Goal: Task Accomplishment & Management: Complete application form

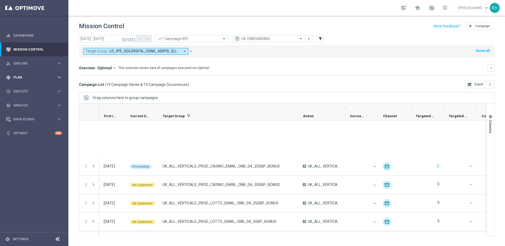
scroll to position [239, 0]
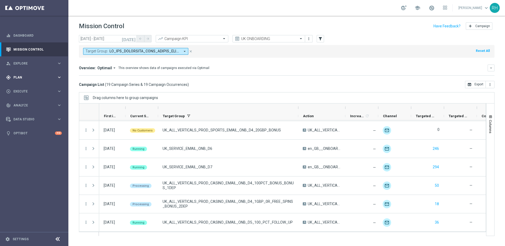
click at [46, 73] on div "gps_fixed Plan keyboard_arrow_right" at bounding box center [34, 77] width 68 height 14
click at [35, 89] on link "Target Groups" at bounding box center [34, 88] width 41 height 4
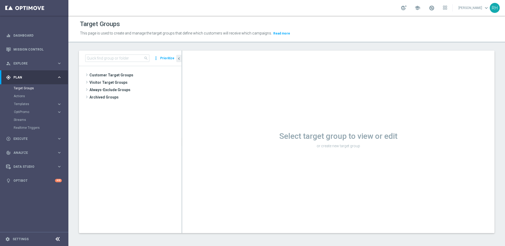
click at [307, 58] on div "Select target group to view or edit or create new target group" at bounding box center [338, 142] width 312 height 182
click at [35, 51] on link "Mission Control" at bounding box center [37, 49] width 48 height 14
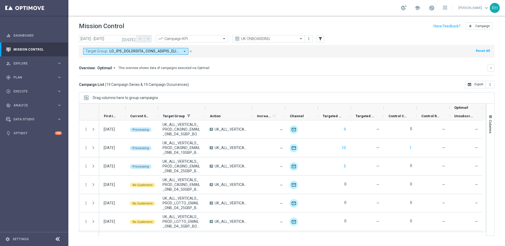
click at [390, 4] on div "school Ricky Hubbard keyboard_arrow_down RH" at bounding box center [286, 8] width 437 height 16
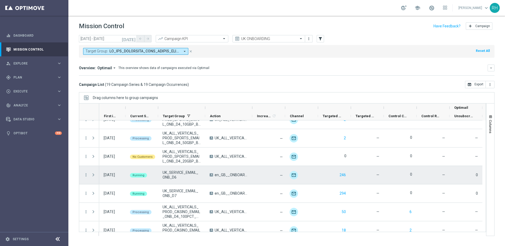
scroll to position [239, 0]
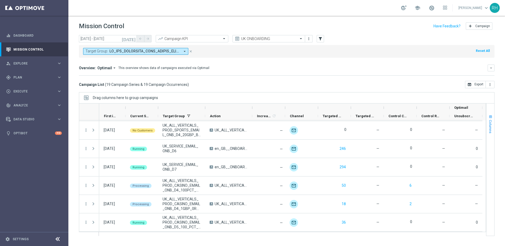
drag, startPoint x: 252, startPoint y: 107, endPoint x: 492, endPoint y: 121, distance: 240.6
click at [484, 121] on div at bounding box center [282, 169] width 407 height 133
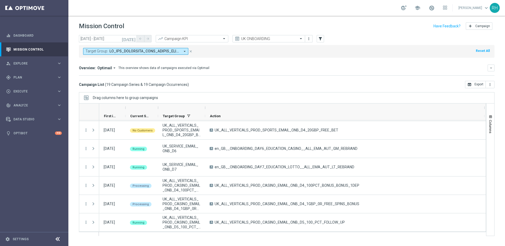
click at [133, 38] on icon "today" at bounding box center [129, 38] width 14 height 5
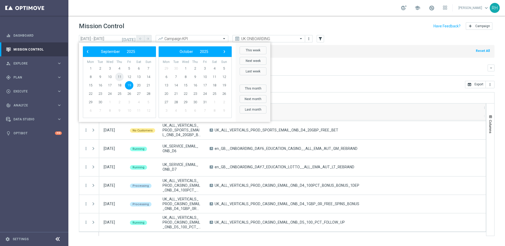
click at [119, 76] on span "11" at bounding box center [119, 77] width 8 height 8
click at [120, 84] on span "18" at bounding box center [119, 85] width 8 height 8
type input "11 Sep 2025 - 18 Sep 2025"
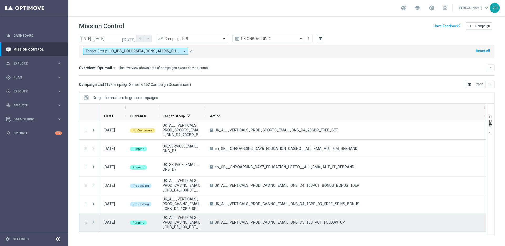
click at [94, 223] on span "Press SPACE to select this row." at bounding box center [93, 222] width 5 height 4
click at [86, 224] on icon "more_vert" at bounding box center [86, 222] width 5 height 5
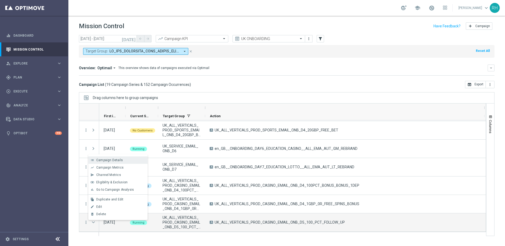
click at [112, 161] on span "Campaign Details" at bounding box center [109, 160] width 27 height 4
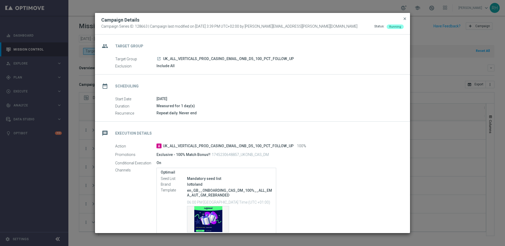
click at [405, 20] on span "close" at bounding box center [405, 19] width 4 height 4
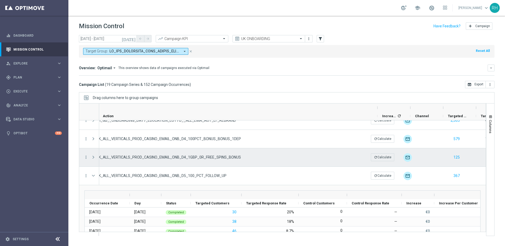
scroll to position [0, 38]
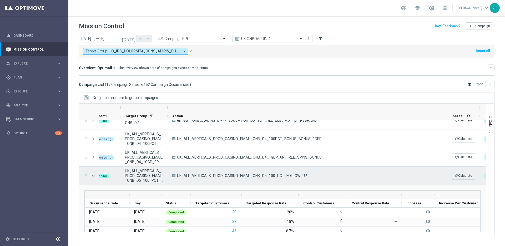
click at [260, 175] on span "UK_ALL_VERTICALS_PROD_CASINO_EMAIL_ONB_D5_100_PCT_FOLLOW_UP" at bounding box center [242, 175] width 130 height 5
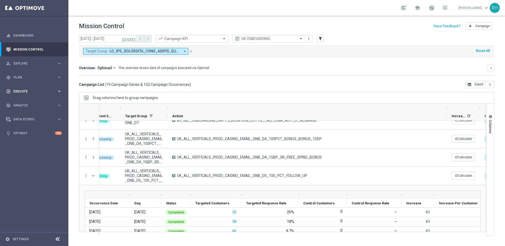
click at [31, 93] on div "play_circle_outline Execute" at bounding box center [31, 91] width 51 height 5
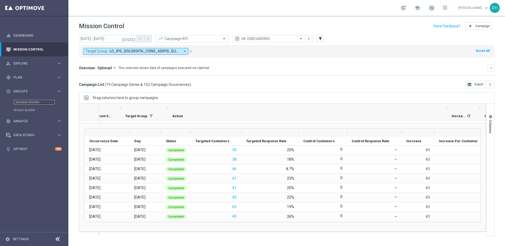
scroll to position [268, 0]
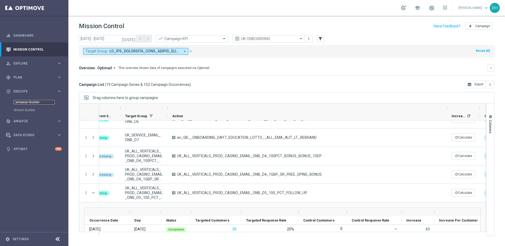
click at [35, 101] on link "Campaign Builder" at bounding box center [34, 102] width 41 height 4
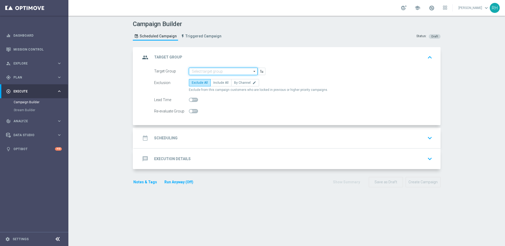
click at [232, 71] on input at bounding box center [223, 71] width 69 height 7
paste input "UK_LOTTO_APP"
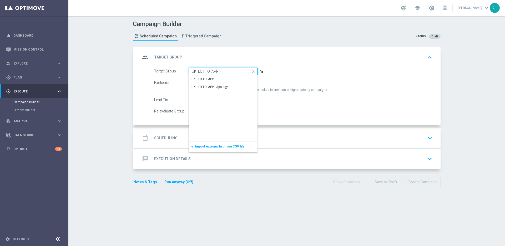
click at [230, 74] on input "UK_LOTTO_APP" at bounding box center [223, 71] width 69 height 7
click at [227, 76] on div "UK_LOTTO_APP" at bounding box center [223, 78] width 69 height 7
type input "UK_LOTTO_APP"
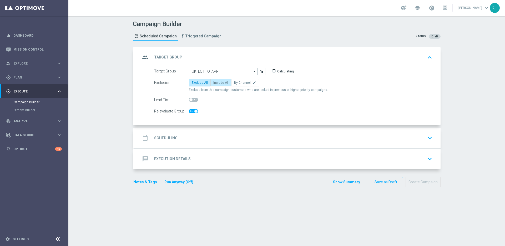
checkbox input "true"
click at [215, 85] on label "Include All" at bounding box center [220, 82] width 21 height 7
click at [215, 85] on input "Include All" at bounding box center [214, 83] width 3 height 3
radio input "true"
click at [219, 139] on div "date_range Scheduling keyboard_arrow_down" at bounding box center [287, 138] width 294 height 10
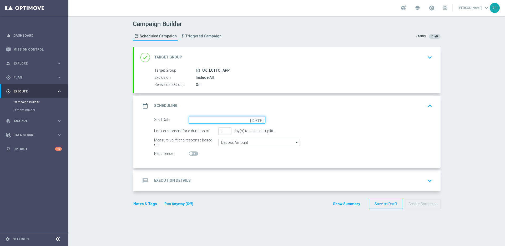
click at [235, 117] on input at bounding box center [227, 119] width 77 height 7
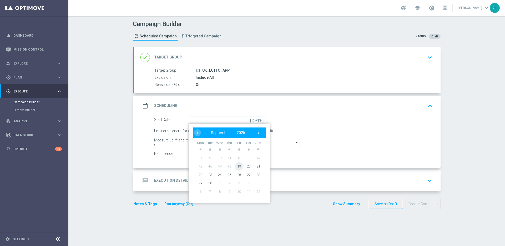
click at [238, 163] on span "19" at bounding box center [239, 166] width 8 height 8
type input "19 Sep 2025"
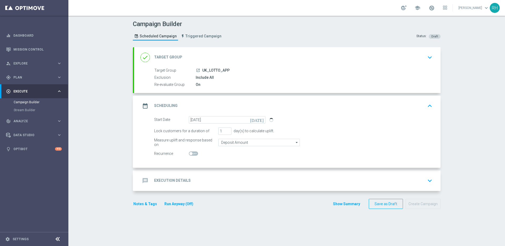
click at [239, 182] on div "message Execution Details keyboard_arrow_down" at bounding box center [287, 180] width 294 height 10
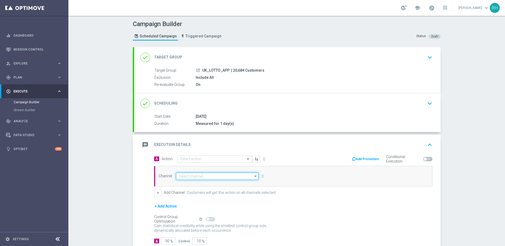
click at [240, 178] on input at bounding box center [217, 175] width 83 height 7
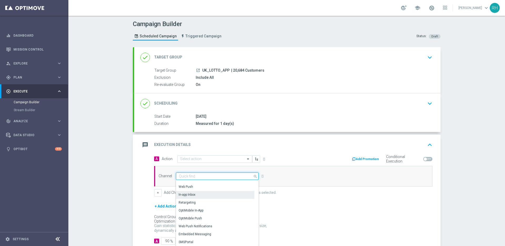
scroll to position [34, 0]
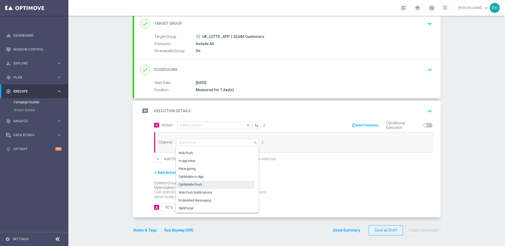
click at [221, 186] on div "OptiMobile Push" at bounding box center [215, 184] width 78 height 7
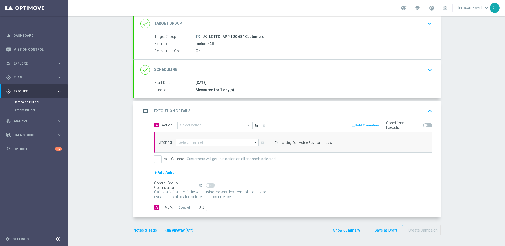
type input "OptiMobile Push"
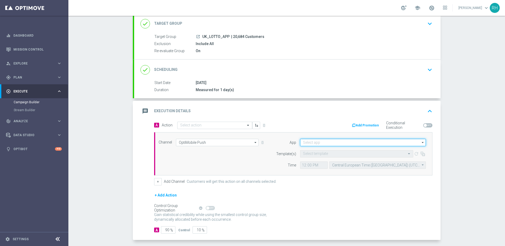
click at [317, 143] on input at bounding box center [363, 142] width 126 height 7
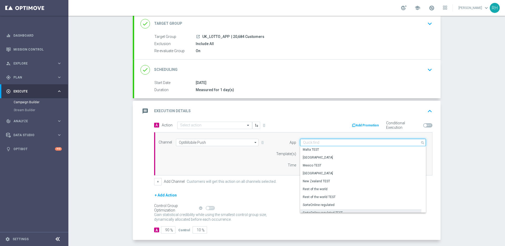
scroll to position [218, 0]
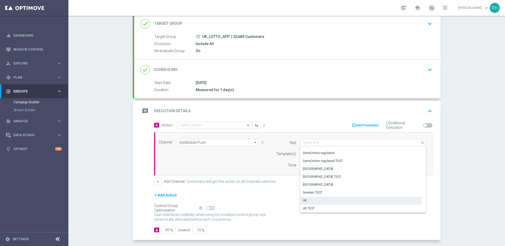
click at [311, 200] on div "UK" at bounding box center [360, 200] width 121 height 7
type input "UK"
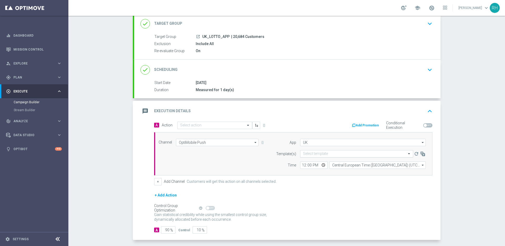
click at [319, 154] on input "text" at bounding box center [351, 154] width 97 height 4
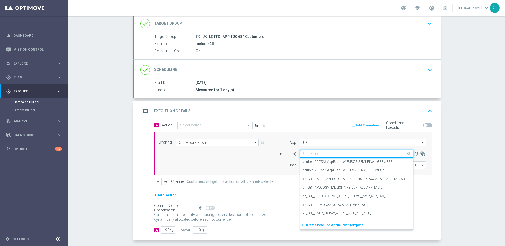
paste input "UK_LOTTO_APP"
type input "UK_LOTTO_APP"
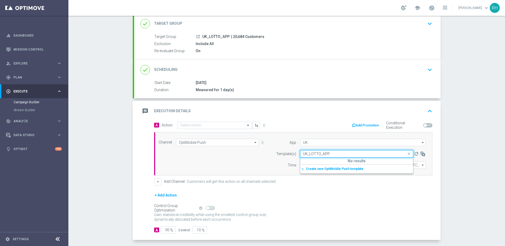
click at [328, 195] on div "+ Add Action" at bounding box center [293, 198] width 278 height 13
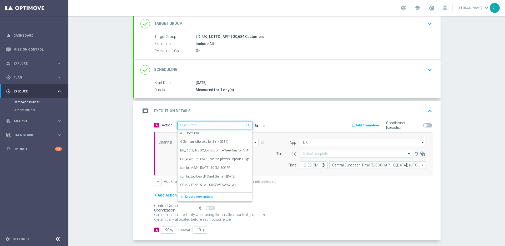
click at [225, 127] on input "text" at bounding box center [209, 125] width 59 height 4
paste input "en_GB__EUROJACKPOT_ALERT_190925__NVIP_APP_TAC_LT"
type input "en_GB__EUROJACKPOT_ALERT_190925__NVIP_APP_TAC_LT"
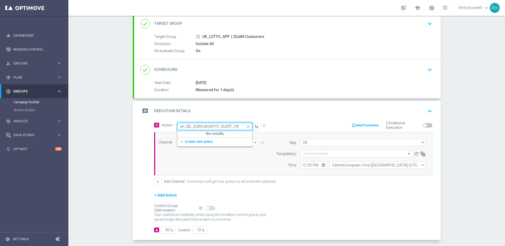
scroll to position [0, 39]
click at [207, 142] on span "Create new action" at bounding box center [199, 142] width 28 height 4
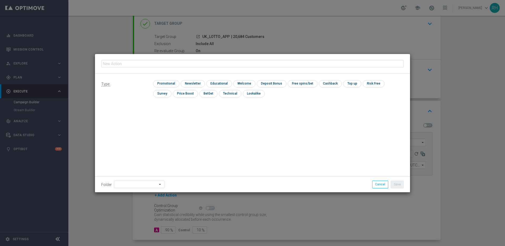
type input "en_GB__EUROJACKPOT_ALERT_190925__NVIP_APP_TAC_LT"
click at [167, 83] on input "checkbox" at bounding box center [165, 83] width 25 height 7
checkbox input "true"
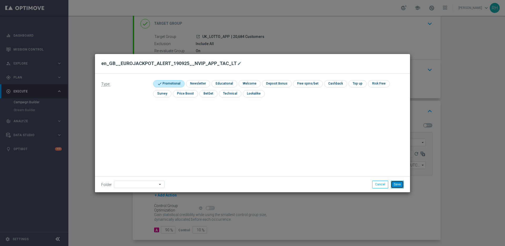
click at [396, 184] on button "Save" at bounding box center [397, 183] width 13 height 7
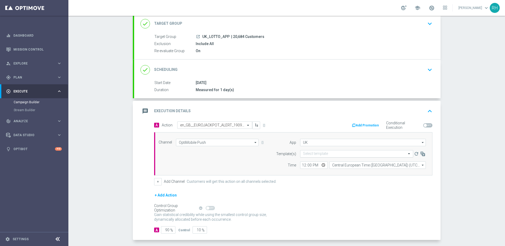
click at [365, 153] on input "text" at bounding box center [351, 154] width 97 height 4
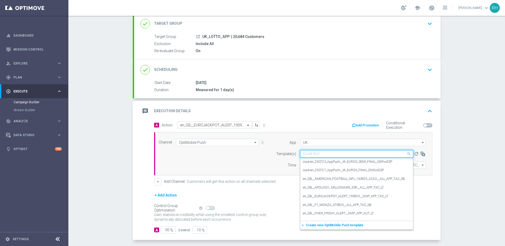
paste input "en_GB__EUROJACKPOT_ALERT_190925__NVIP_APP_TAC_LT"
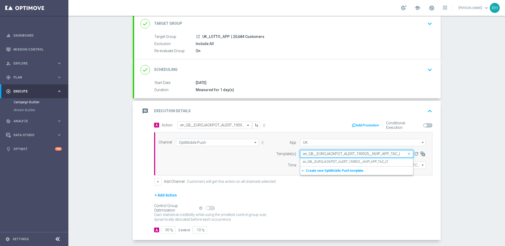
scroll to position [0, 1]
click at [357, 164] on div "en_GB__EUROJACKPOT_ALERT_190925__NVIP_APP_TAC_LT" at bounding box center [356, 161] width 107 height 9
type input "en_GB__EUROJACKPOT_ALERT_190925__NVIP_APP_TAC_LT"
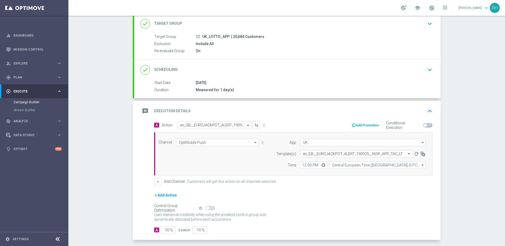
scroll to position [0, 0]
click at [303, 165] on input "12:00" at bounding box center [314, 164] width 28 height 7
type input "17:00"
click at [300, 188] on form "A Action Select action en_GB__EUROJACKPOT_ALERT_190925__NVIP_APP_TAC_LT delete_…" at bounding box center [293, 177] width 278 height 112
click at [359, 169] on div "Channel OptiMobile Push OptiMobile Push arrow_drop_down Drag here to set row gr…" at bounding box center [293, 153] width 278 height 43
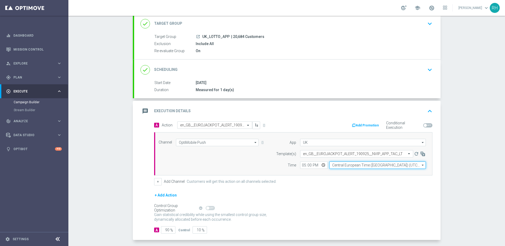
click at [364, 166] on input "Central European Time (Budapest) (UTC +02:00)" at bounding box center [377, 164] width 97 height 7
type input "United Kingdom Time (UTC +01:00)"
click at [347, 193] on div "+ Add Action" at bounding box center [293, 198] width 278 height 13
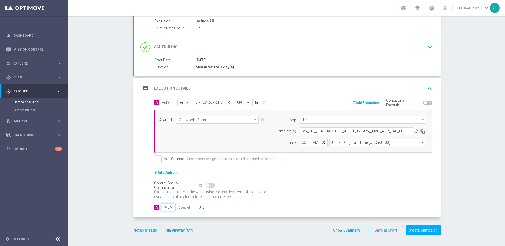
click at [166, 205] on input "90" at bounding box center [168, 206] width 14 height 7
type input "10"
type input "90"
type input "100"
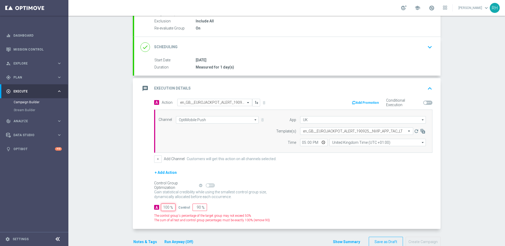
type input "0"
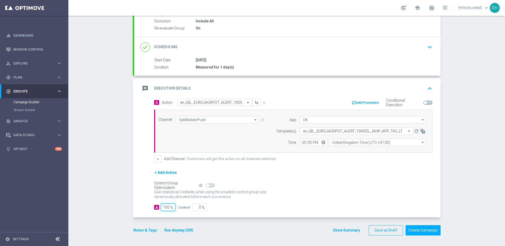
type input "100"
click at [125, 166] on div "Campaign Builder Scheduled Campaign Triggered Campaign Status: Draft done Targe…" at bounding box center [286, 131] width 437 height 230
click at [145, 227] on button "Notes & Tags" at bounding box center [145, 230] width 25 height 7
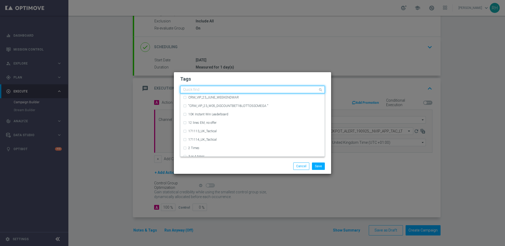
click at [250, 92] on div at bounding box center [250, 90] width 136 height 5
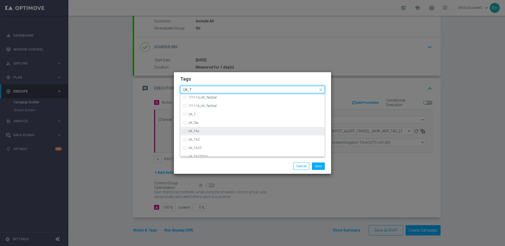
scroll to position [11, 0]
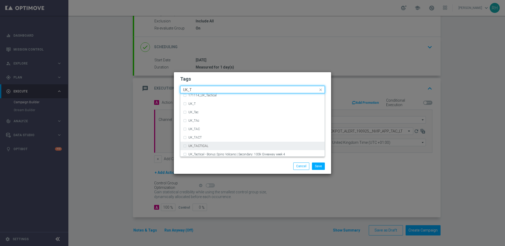
click at [243, 144] on div "UK_TACTICAL" at bounding box center [255, 145] width 134 height 3
type input "UK_T"
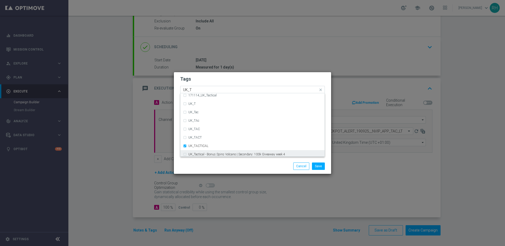
click at [251, 168] on div "Save Cancel" at bounding box center [278, 165] width 102 height 7
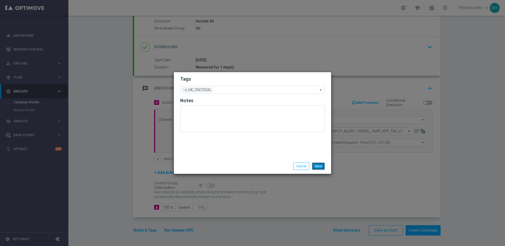
click at [323, 169] on button "Save" at bounding box center [318, 165] width 13 height 7
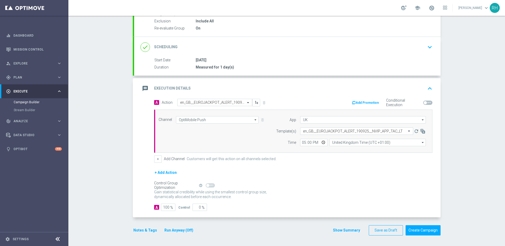
click at [352, 229] on button "Show Summary" at bounding box center [347, 230] width 28 height 6
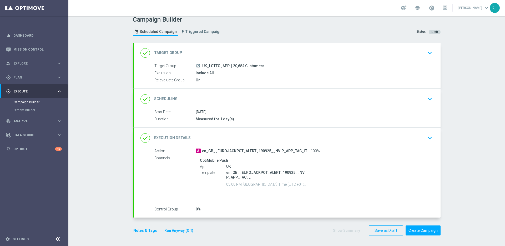
scroll to position [4, 0]
click at [148, 230] on button "Notes & Tags" at bounding box center [145, 230] width 25 height 7
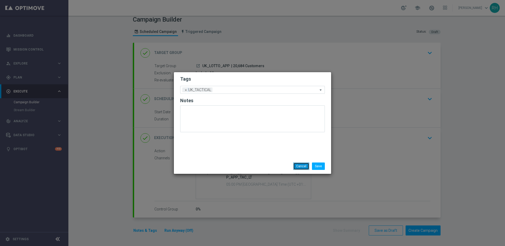
click at [308, 169] on button "Cancel" at bounding box center [301, 165] width 16 height 7
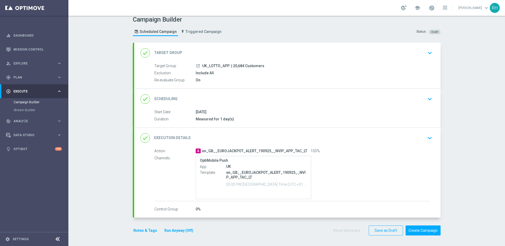
click at [239, 65] on span "| 20,684 Customers" at bounding box center [247, 66] width 33 height 5
copy span "20,684"
click at [408, 227] on button "Create Campaign" at bounding box center [423, 230] width 35 height 10
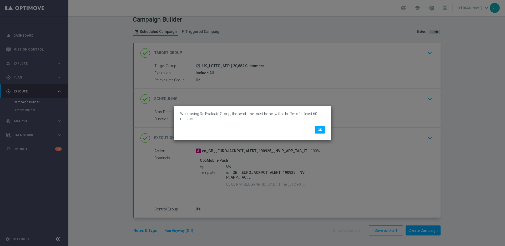
click at [324, 134] on div "While using Re-Evaluate Group, the send time must be set with a buffer of at le…" at bounding box center [252, 123] width 157 height 34
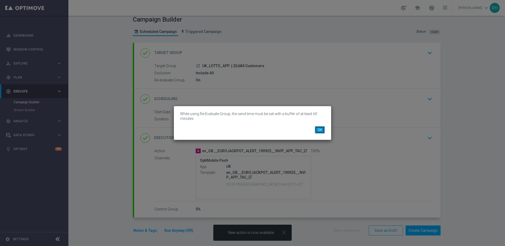
click at [324, 128] on button "OK" at bounding box center [320, 129] width 10 height 7
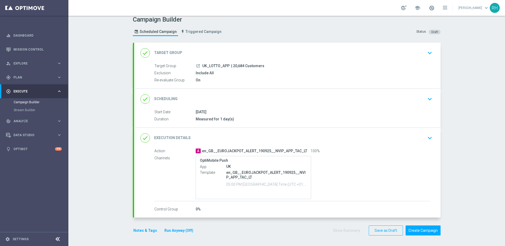
click at [432, 48] on button "keyboard_arrow_down" at bounding box center [429, 53] width 9 height 10
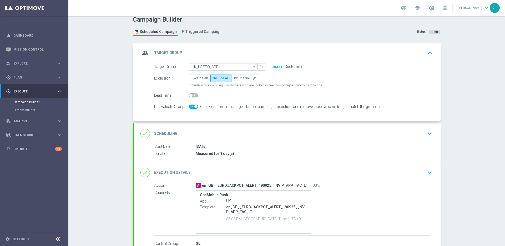
scroll to position [0, 0]
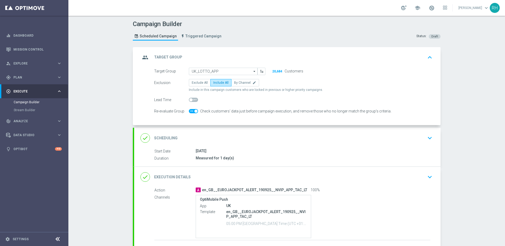
click at [194, 111] on span at bounding box center [195, 110] width 3 height 3
click at [194, 111] on input "checkbox" at bounding box center [193, 111] width 9 height 4
checkbox input "false"
click at [432, 56] on div "group Target Group keyboard_arrow_up" at bounding box center [287, 57] width 307 height 21
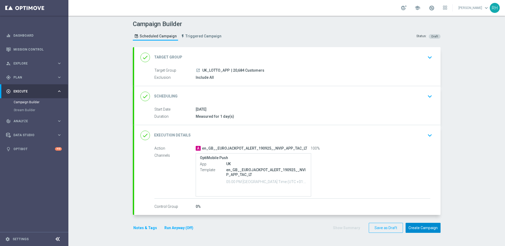
click at [428, 224] on button "Create Campaign" at bounding box center [423, 228] width 35 height 10
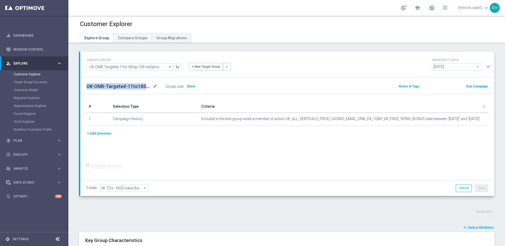
scroll to position [118, 0]
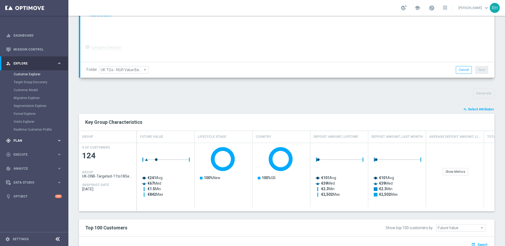
click at [14, 139] on span "Plan" at bounding box center [34, 140] width 43 height 3
click at [32, 90] on link "Target Groups" at bounding box center [34, 88] width 41 height 4
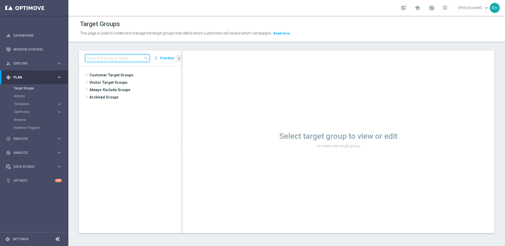
click at [137, 57] on input at bounding box center [117, 57] width 64 height 7
type input "r"
type input "u"
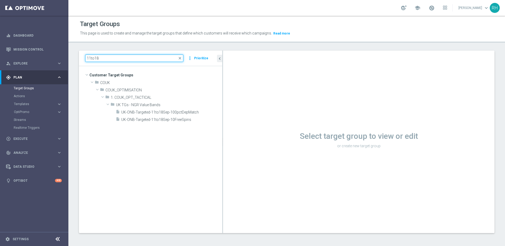
drag, startPoint x: 182, startPoint y: 147, endPoint x: 258, endPoint y: 145, distance: 76.6
click at [258, 145] on as-split "11to18 close more_vert Prioritize Customer Target Groups library_add create_new…" at bounding box center [287, 142] width 416 height 182
type input "11to18"
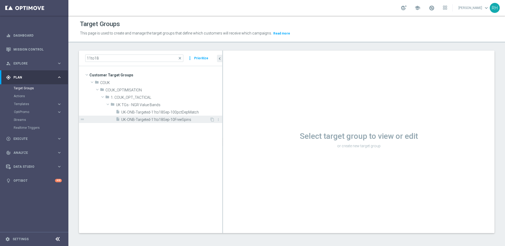
click at [189, 120] on span "UK-ONB-Targeted-11to18Sep-10FreeSpins" at bounding box center [165, 119] width 88 height 4
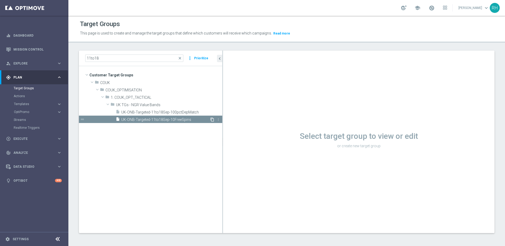
click at [212, 119] on icon "content_copy" at bounding box center [212, 119] width 4 height 4
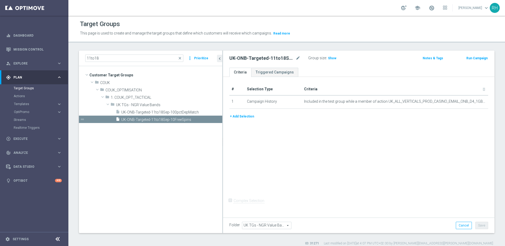
click at [295, 58] on div "UK-ONB-Targeted-11to18Sep-10FreeSpins mode_edit" at bounding box center [264, 58] width 71 height 6
click at [98, 60] on input "11to18" at bounding box center [134, 57] width 98 height 7
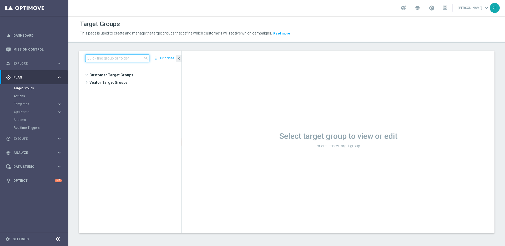
click at [116, 59] on input at bounding box center [117, 57] width 64 height 7
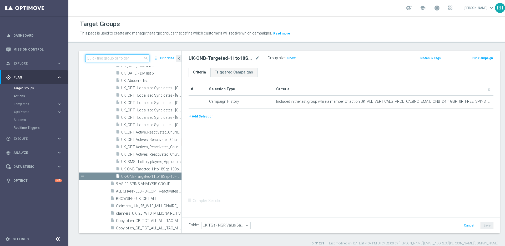
paste input "11to18"
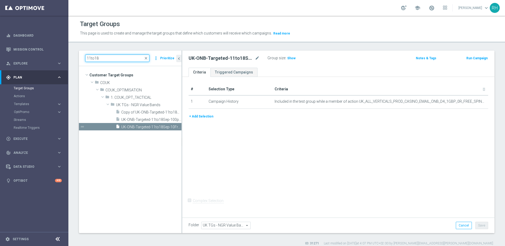
scroll to position [0, 0]
type input "11to18"
click at [154, 114] on span "Copy of UK-ONB-Targeted-11to18Sep-10FreeSpins" at bounding box center [145, 112] width 48 height 4
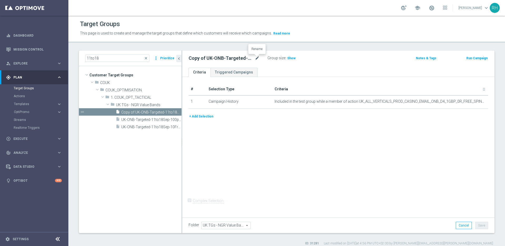
click at [255, 60] on icon "mode_edit" at bounding box center [257, 58] width 5 height 6
click at [245, 58] on input "Copy of UK-ONB-Targeted-11to18Sep-10FreeSpins" at bounding box center [224, 58] width 71 height 7
drag, startPoint x: 204, startPoint y: 59, endPoint x: 173, endPoint y: 59, distance: 31.0
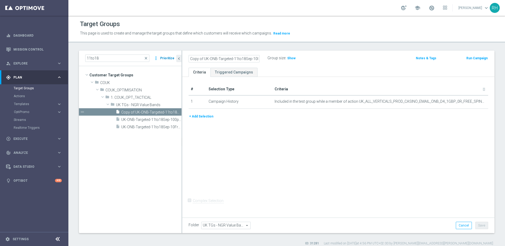
click at [173, 59] on as-split "11to18 close more_vert Prioritize Customer Target Groups library_add create_new…" at bounding box center [287, 142] width 416 height 182
drag, startPoint x: 239, startPoint y: 58, endPoint x: 271, endPoint y: 58, distance: 31.8
click at [271, 58] on div "UK-ONB-Targeted-11to18Sep-10FreeSpins Group size : Show" at bounding box center [287, 58] width 205 height 8
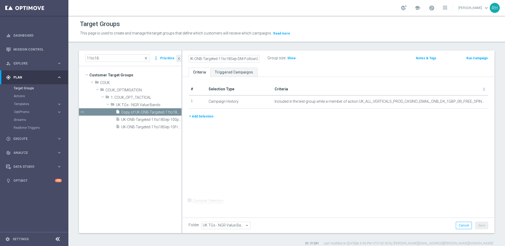
type input "UK-ONB-Targeted-11to18Sep-DM-FollowUp"
click at [319, 61] on div "Group size : Show" at bounding box center [294, 57] width 53 height 6
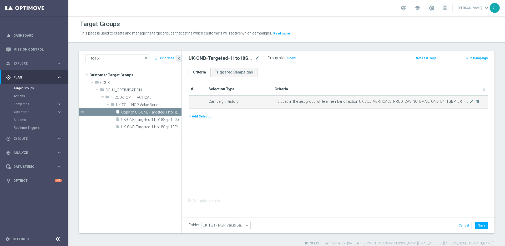
click at [468, 104] on td "Included in the test group while a member of action UK_ALL_VERTICALS_PROD_CASIN…" at bounding box center [381, 101] width 216 height 13
click at [469, 102] on icon "mode_edit" at bounding box center [471, 101] width 4 height 4
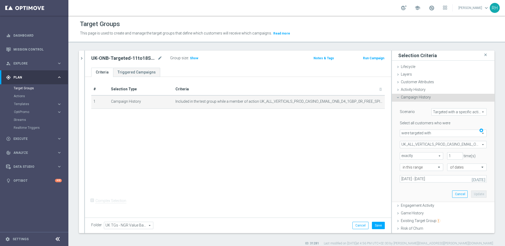
click at [444, 144] on span "UK_ALL_VERTICALS_PROD_CASINO_EMAIL_ONB_D4_1GBP_0R_FREE_SPINS_BONUS" at bounding box center [443, 144] width 86 height 7
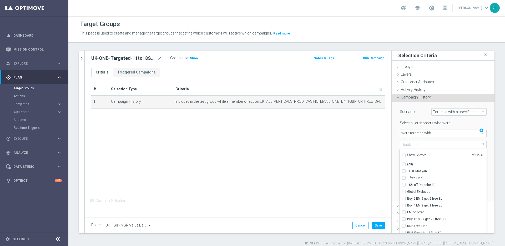
click at [407, 153] on label "Show Selected" at bounding box center [416, 155] width 19 height 5
click at [402, 154] on input "Show Selected" at bounding box center [403, 155] width 3 height 3
checkbox input "true"
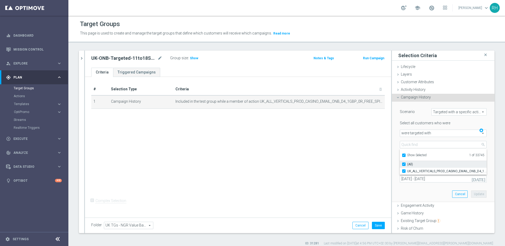
click at [404, 164] on input "(All)" at bounding box center [405, 163] width 3 height 3
checkbox input "false"
type input "Select Action"
checkbox input "false"
click at [402, 154] on input "Show Selected" at bounding box center [403, 155] width 3 height 3
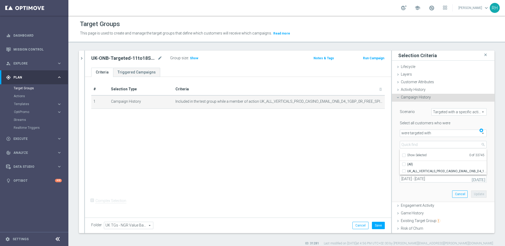
checkbox input "false"
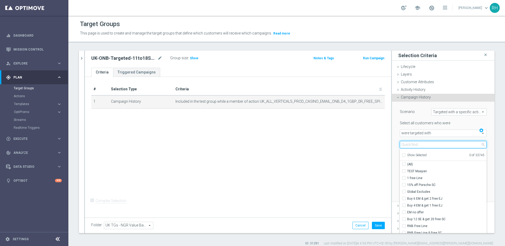
click at [404, 144] on input "search" at bounding box center [443, 144] width 87 height 7
paste input "UK_ALL_VERTICALS_PROD_CASINO_EMAIL_ONB_D5_100_PCT_FOLLOW_UP"
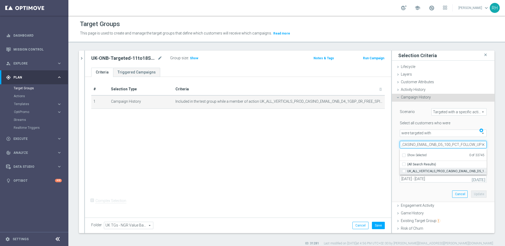
type input "UK_ALL_VERTICALS_PROD_CASINO_EMAIL_ONB_D5_100_PCT_FOLLOW_UP"
click at [433, 168] on label "UK_ALL_VERTICALS_PROD_CASINO_EMAIL_ONB_D5_100_PCT_FOLLOW_UP" at bounding box center [446, 171] width 79 height 7
click at [407, 169] on input "UK_ALL_VERTICALS_PROD_CASINO_EMAIL_ONB_D5_100_PCT_FOLLOW_UP" at bounding box center [405, 170] width 3 height 3
checkbox input "true"
type input "UK_ALL_VERTICALS_PROD_CASINO_EMAIL_ONB_D5_100_PCT_FOLLOW_UP"
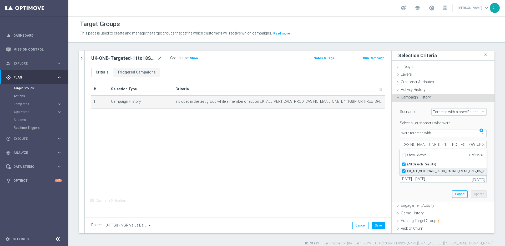
checkbox input "true"
click at [430, 189] on div "Scenario Targeted with a specific action Targeted with a specific action arrow_…" at bounding box center [443, 152] width 95 height 100
click at [471, 197] on button "Update" at bounding box center [479, 193] width 16 height 7
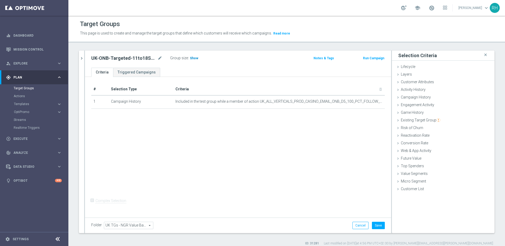
click at [196, 58] on span "Show" at bounding box center [194, 58] width 8 height 4
click at [378, 224] on button "Save" at bounding box center [378, 225] width 13 height 7
click at [191, 60] on span "358" at bounding box center [193, 58] width 7 height 5
click at [242, 165] on div "# Selection Type Criteria delete_forever 1 Campaign History Included in the tes…" at bounding box center [238, 146] width 306 height 139
click at [142, 62] on div "UK-ONB-Targeted-11to18Sep-DM-FollowUp mode_edit" at bounding box center [130, 58] width 79 height 8
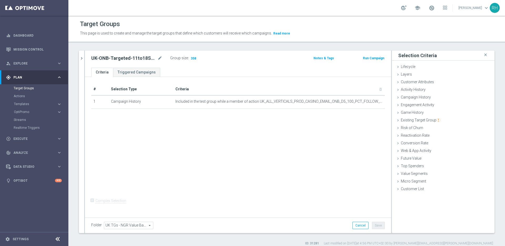
click at [137, 57] on h2 "UK-ONB-Targeted-11to18Sep-DM-FollowUp" at bounding box center [123, 58] width 65 height 6
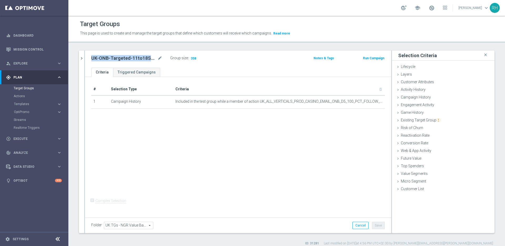
click at [137, 57] on h2 "UK-ONB-Targeted-11to18Sep-DM-FollowUp" at bounding box center [123, 58] width 65 height 6
copy div "UK-ONB-Targeted-11to18Sep-DM-FollowUp"
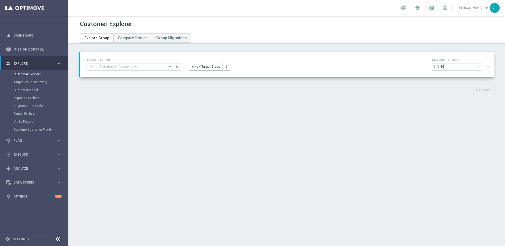
type input "UK-ONB-Targeted-11to18Sep-DM-FollowUp"
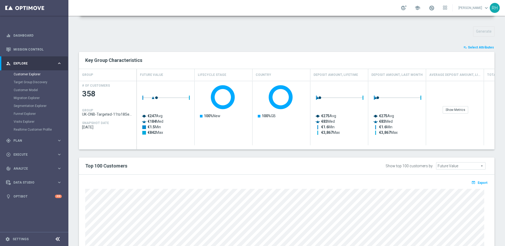
scroll to position [182, 0]
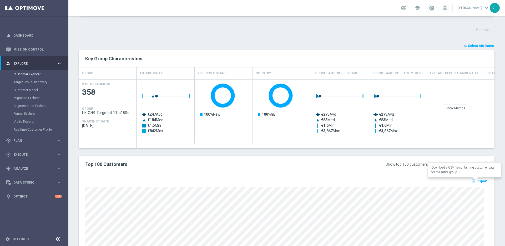
click at [478, 183] on button "open_in_browser Export" at bounding box center [480, 180] width 18 height 7
click at [328, 27] on div "Generate" at bounding box center [287, 30] width 424 height 10
click at [290, 38] on div "TARGET GROUP UK-ONB-Targeted-11to18Sep-DM-FollowUp UK-ONB-Targeted-11to18Sep-DM…" at bounding box center [286, 89] width 437 height 439
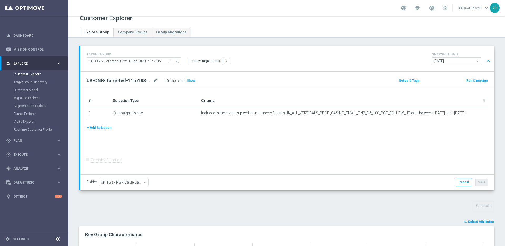
scroll to position [0, 0]
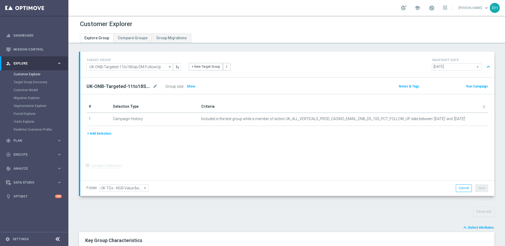
click at [133, 88] on h2 "UK-ONB-Targeted-11to18Sep-DM-FollowUp" at bounding box center [119, 86] width 65 height 6
copy div "UK-ONB-Targeted-11to18Sep-DM-FollowUp"
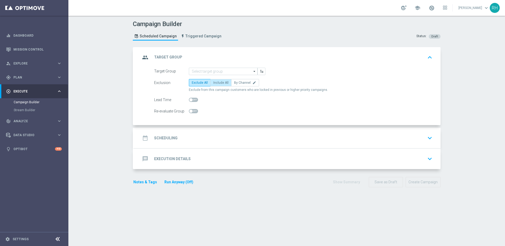
click at [215, 80] on label "Include All" at bounding box center [220, 82] width 21 height 7
click at [215, 82] on input "Include All" at bounding box center [214, 83] width 3 height 3
radio input "true"
click at [52, 80] on div "gps_fixed Plan keyboard_arrow_right" at bounding box center [34, 77] width 68 height 14
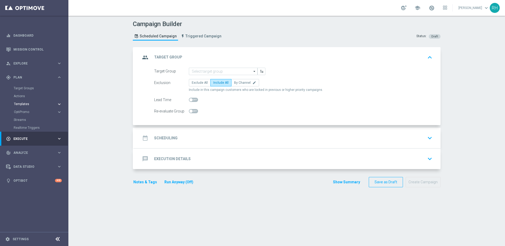
click at [25, 106] on button "Templates keyboard_arrow_right" at bounding box center [38, 104] width 48 height 4
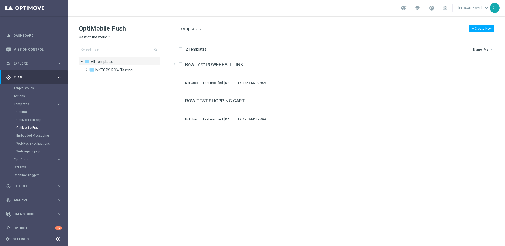
click at [101, 38] on span "Rest of the world" at bounding box center [93, 37] width 28 height 5
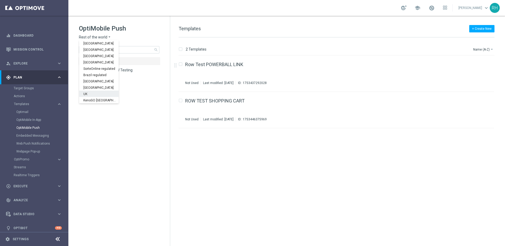
click at [104, 91] on div "UK" at bounding box center [98, 94] width 39 height 6
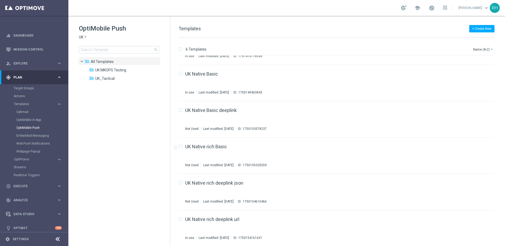
scroll to position [27, 0]
click at [108, 80] on span "UK_Tactical" at bounding box center [104, 78] width 19 height 5
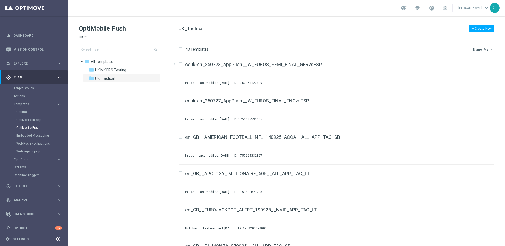
click at [492, 49] on icon "arrow_drop_down" at bounding box center [492, 49] width 4 height 4
click at [478, 70] on div "Date Modified (Newest)" at bounding box center [474, 72] width 42 height 7
click at [320, 214] on div "en_GB__EUROJACKPOT_ALERT_190925__NVIP_APP_TAC_LT Not Used Last modified: [DATE]…" at bounding box center [328, 218] width 287 height 23
